Goal: Find specific page/section: Find specific page/section

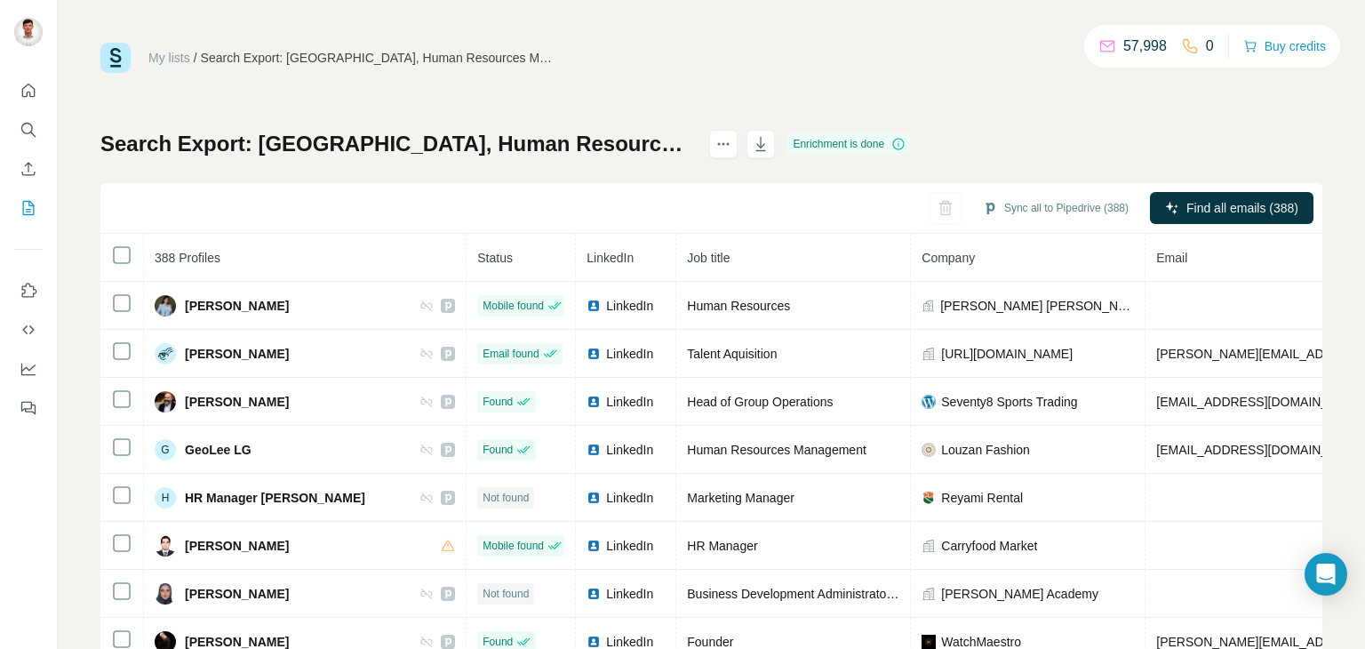
scroll to position [3487, 419]
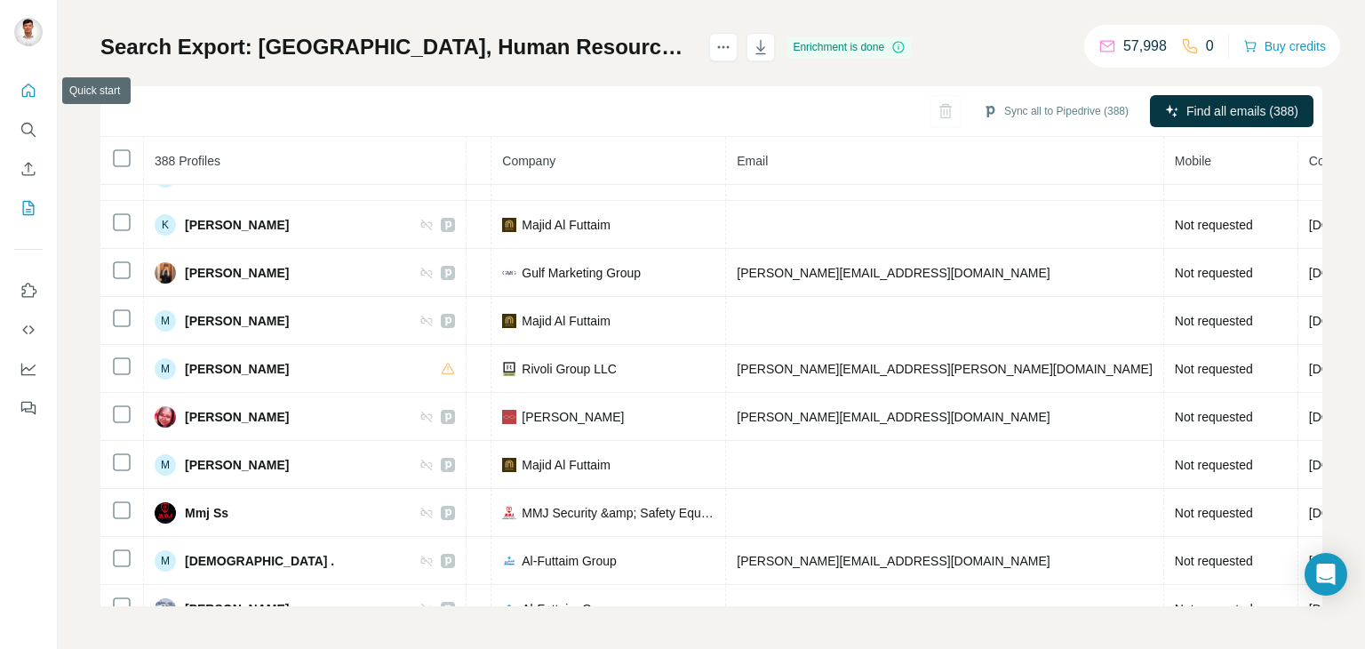
click at [28, 79] on button "Quick start" at bounding box center [28, 91] width 28 height 32
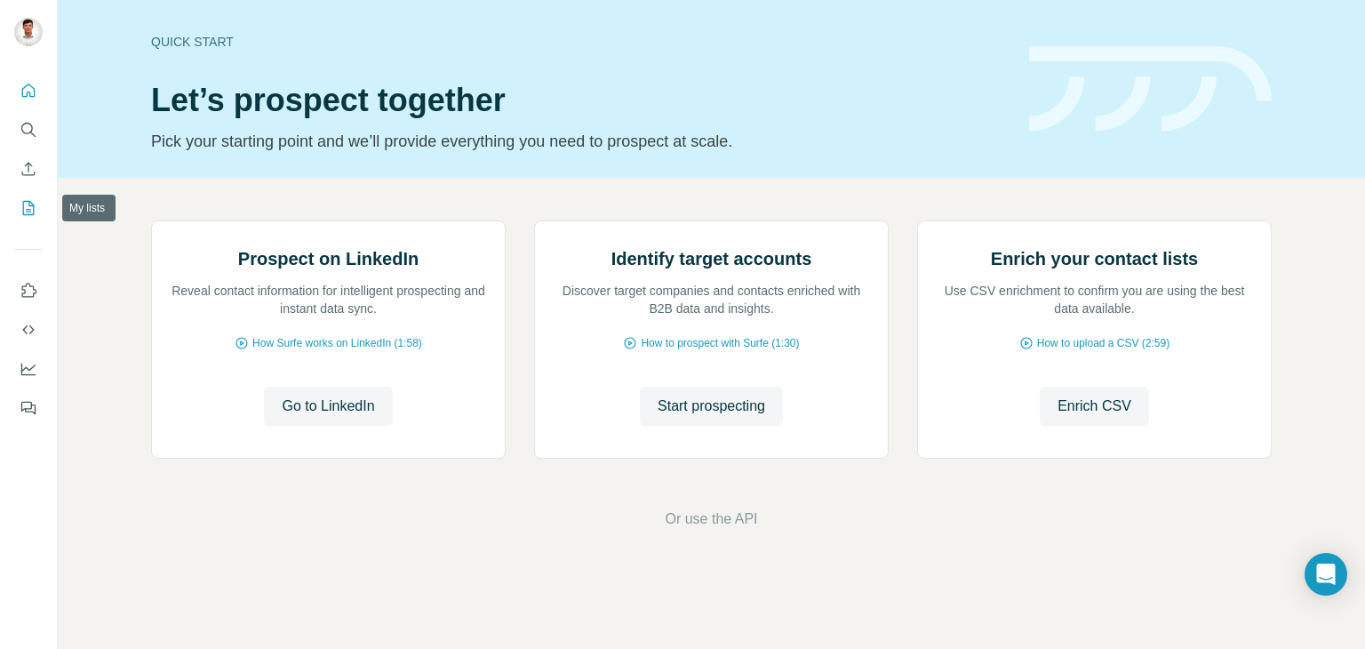
click at [28, 171] on icon "Enrich CSV" at bounding box center [28, 168] width 13 height 13
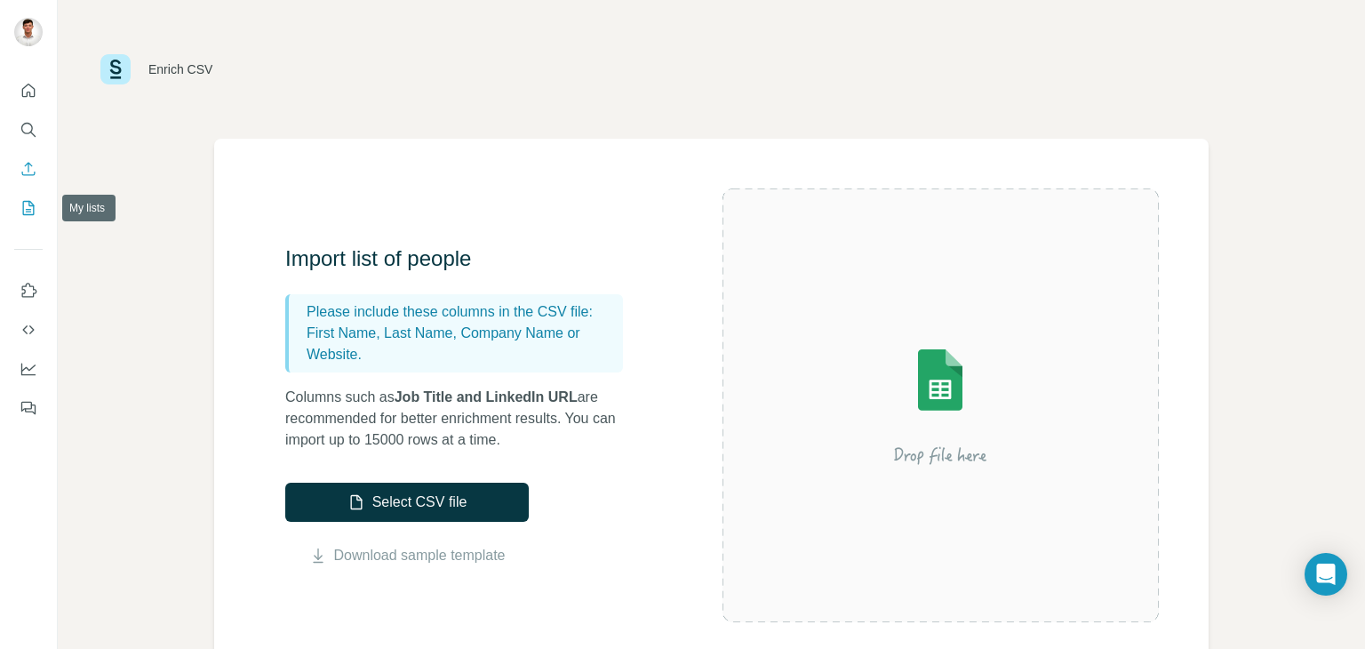
click at [23, 211] on icon "My lists" at bounding box center [29, 208] width 12 height 14
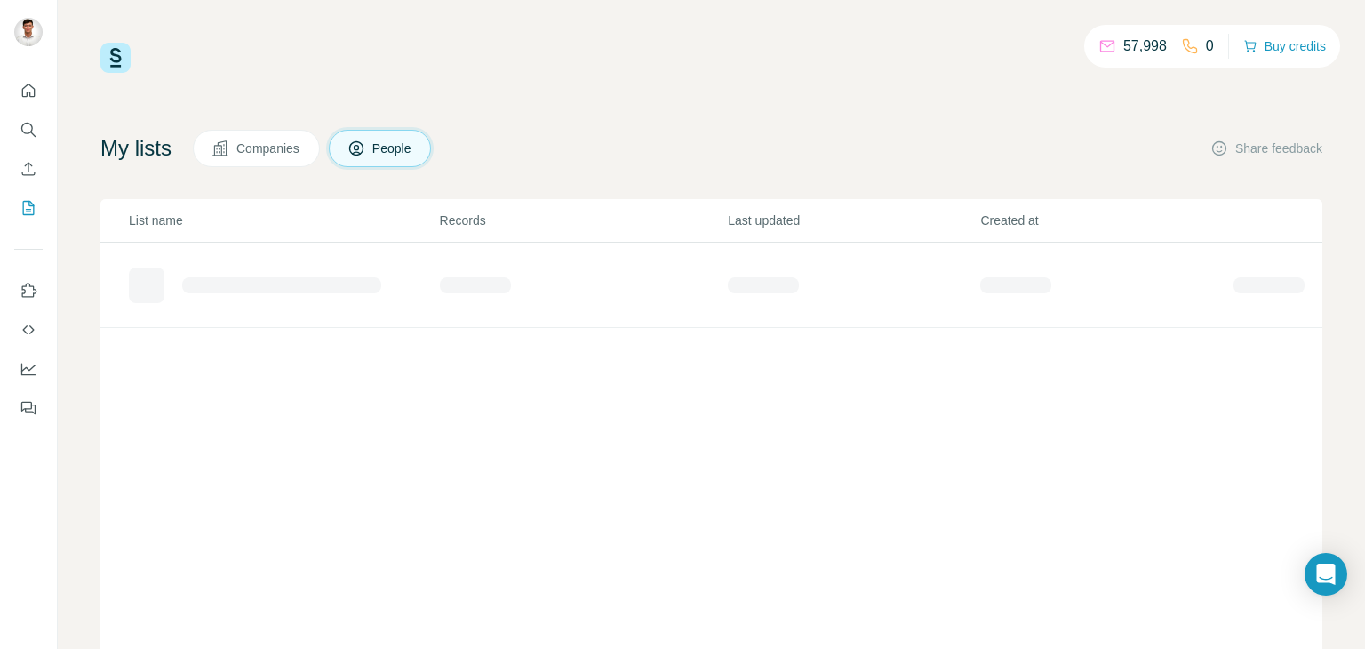
click at [1206, 50] on p "0" at bounding box center [1210, 46] width 8 height 21
